Goal: Task Accomplishment & Management: Complete application form

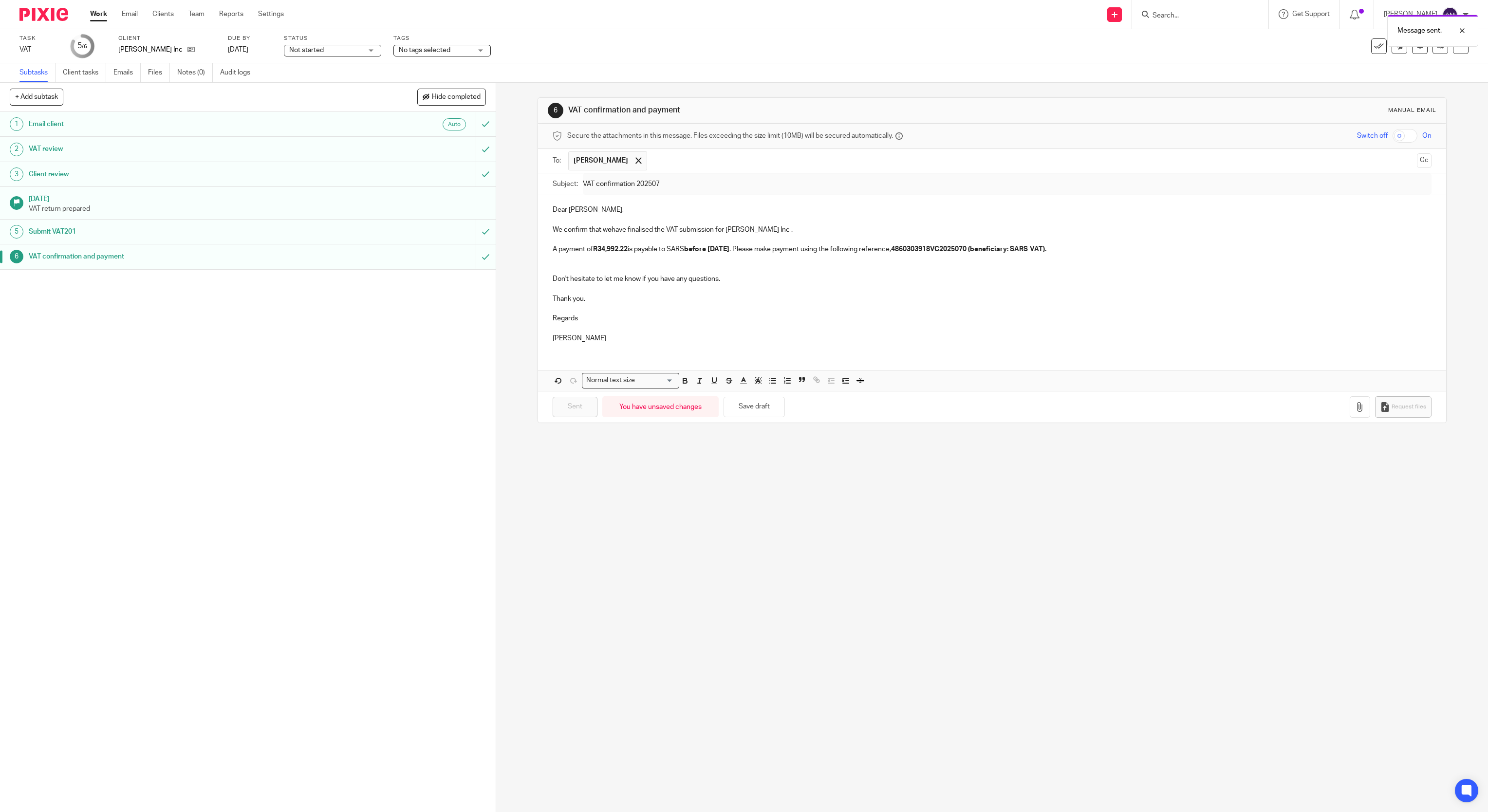
click at [1204, 19] on div "Message sent." at bounding box center [1111, 28] width 734 height 37
click at [1190, 13] on div "Message sent." at bounding box center [1111, 28] width 734 height 37
click at [1212, 15] on input "Search" at bounding box center [1195, 16] width 88 height 9
type input "adr"
click at [1194, 41] on link at bounding box center [1236, 42] width 173 height 23
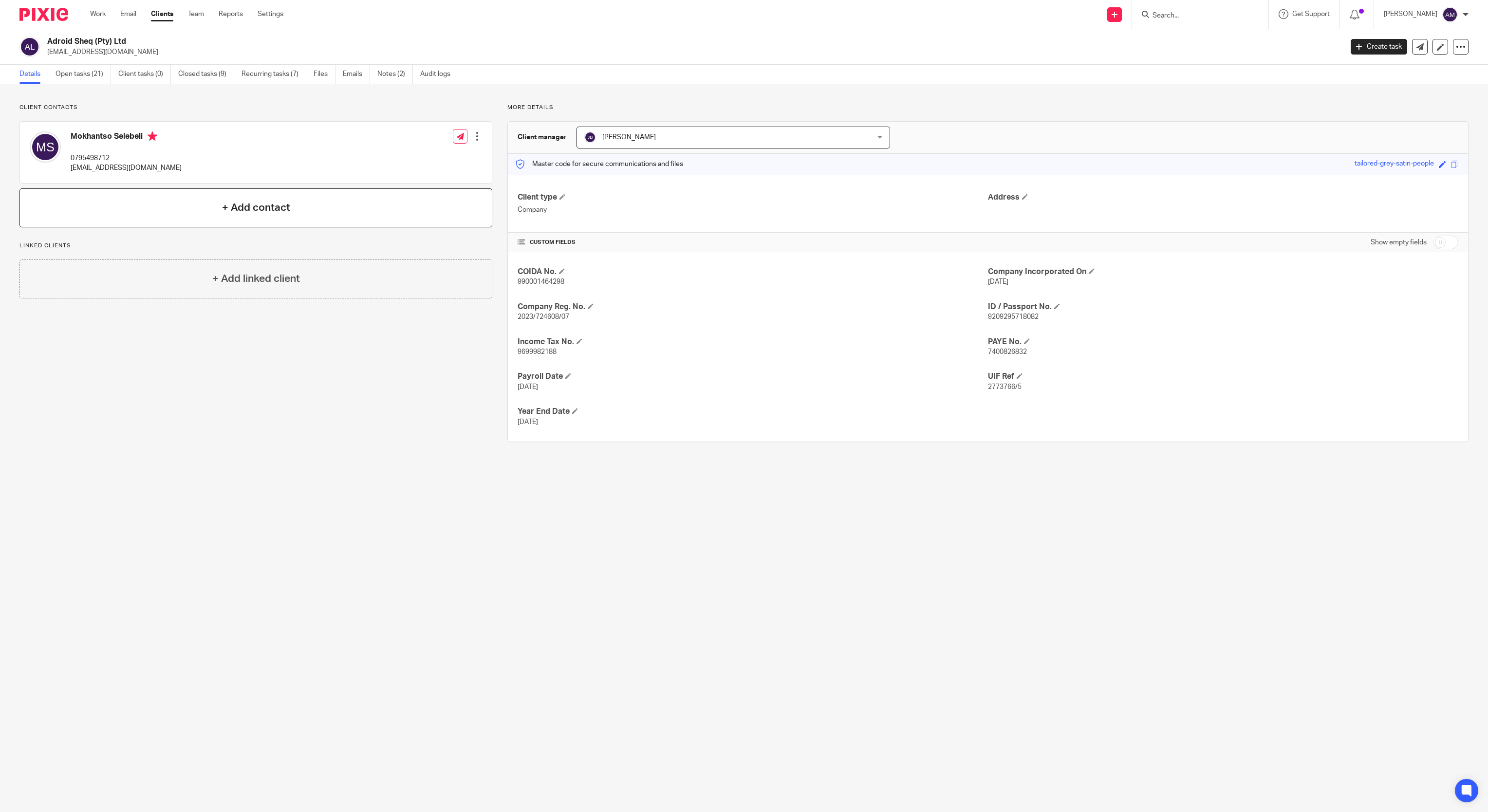
click at [285, 211] on h4 "+ Add contact" at bounding box center [256, 207] width 68 height 15
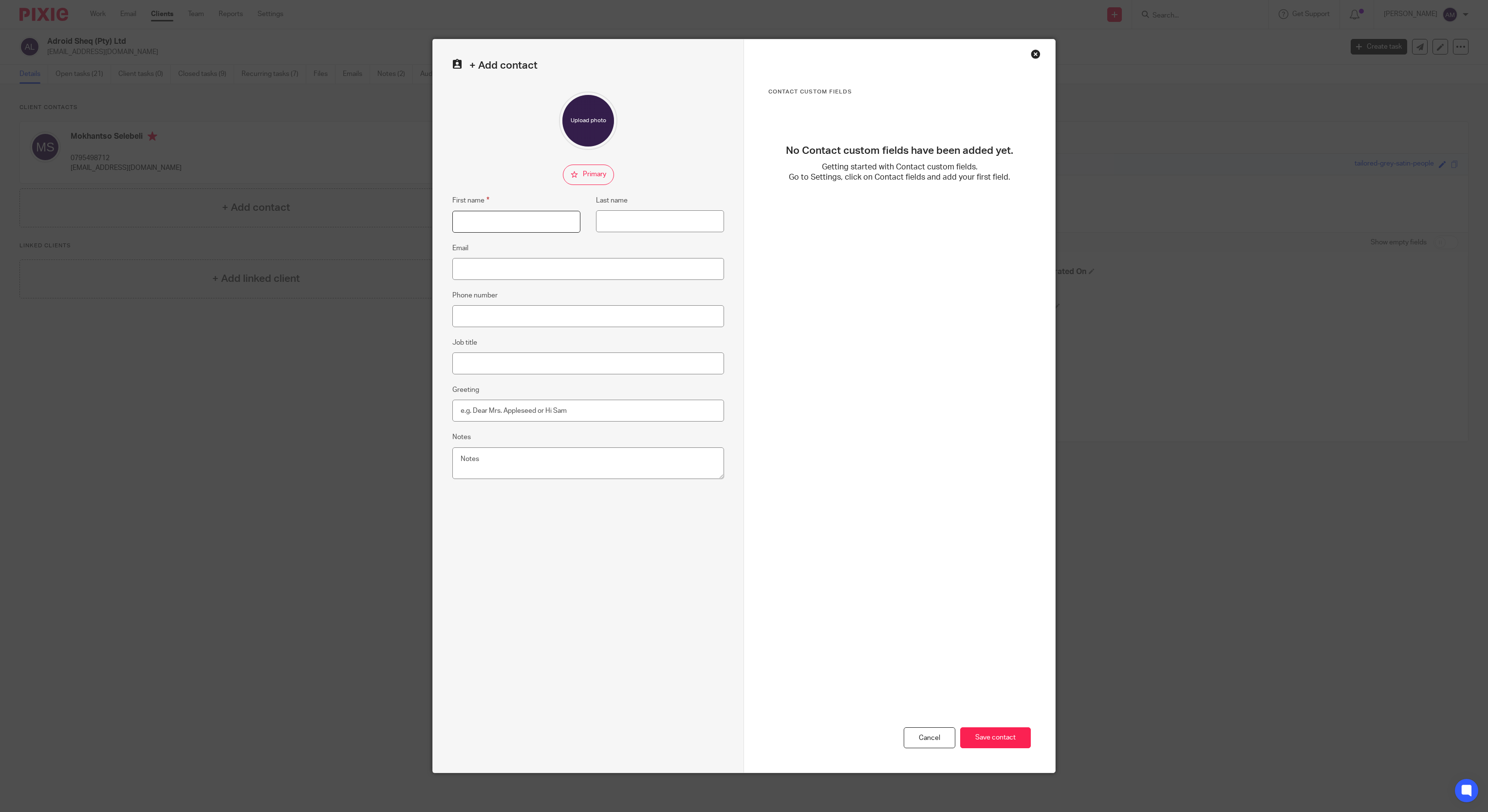
click at [494, 225] on input "First name" at bounding box center [516, 222] width 128 height 22
type input "Mabatho"
click at [623, 220] on input "Selebi" at bounding box center [660, 221] width 128 height 22
type input "Selebeli"
click at [555, 271] on input "Email" at bounding box center [588, 269] width 272 height 22
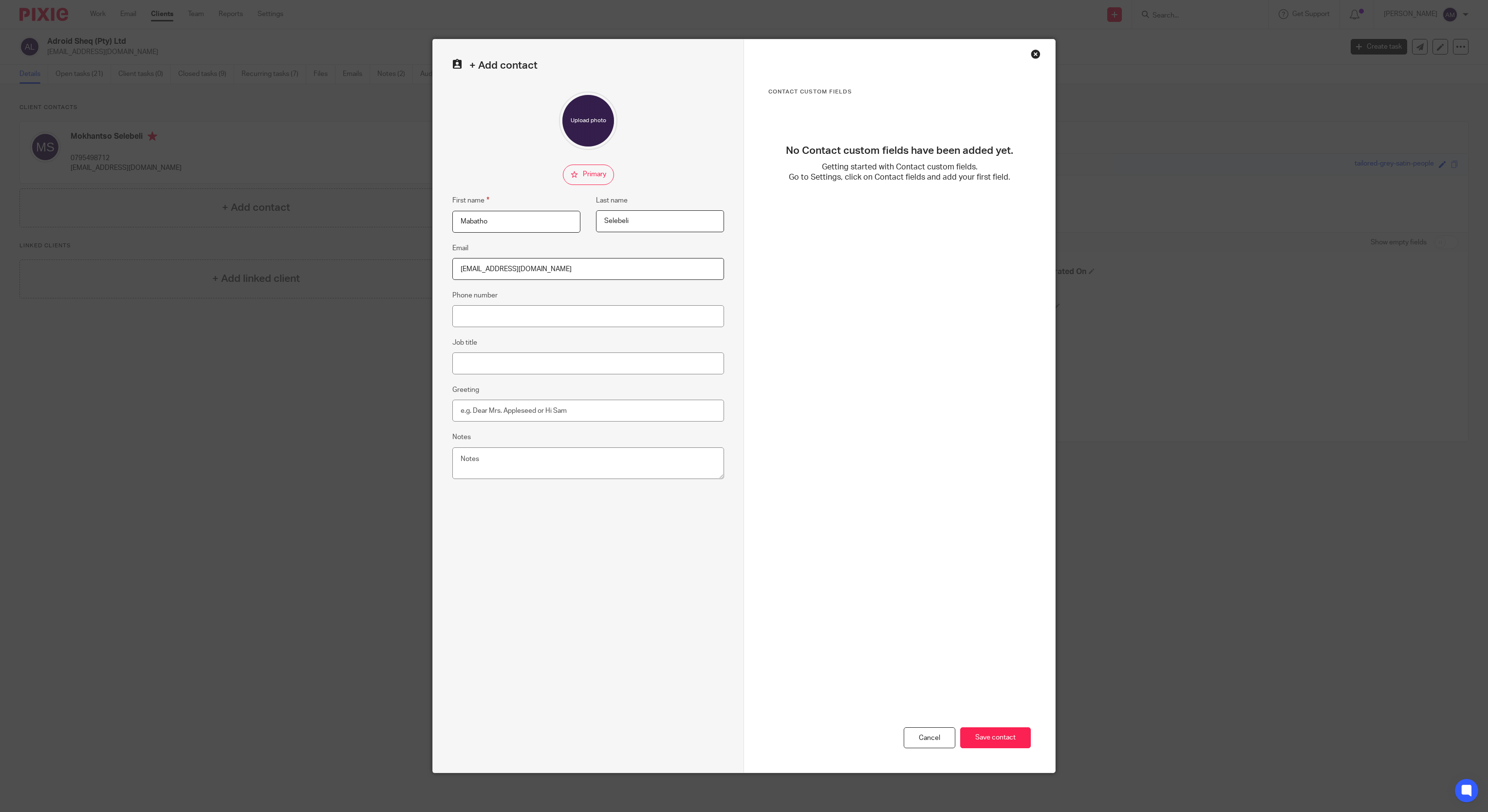
type input "[EMAIL_ADDRESS][DOMAIN_NAME]"
click at [480, 319] on input "Phone number" at bounding box center [588, 316] width 272 height 22
type input "0781670569"
click at [990, 739] on input "Save contact" at bounding box center [995, 738] width 70 height 21
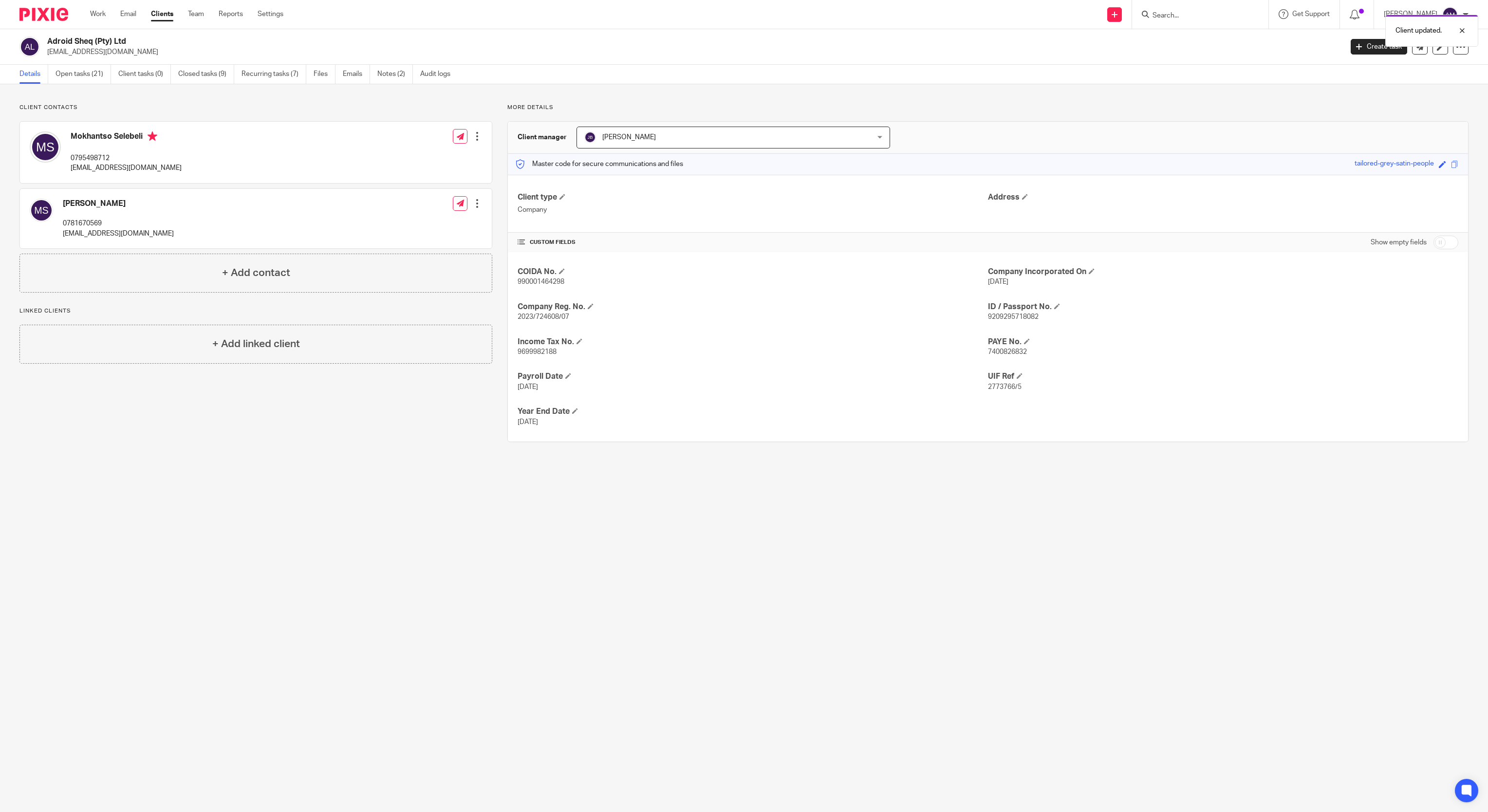
click at [473, 206] on div at bounding box center [477, 203] width 10 height 10
click at [440, 281] on button "CC in auto emails" at bounding box center [414, 281] width 65 height 13
